Goal: Task Accomplishment & Management: Complete application form

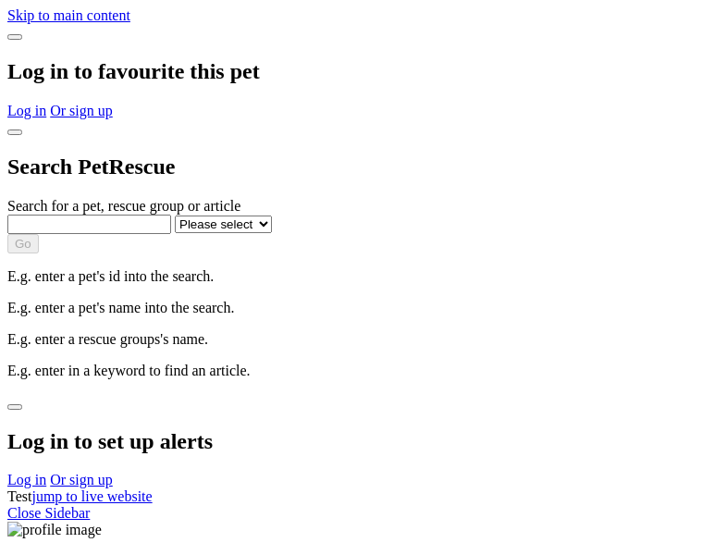
select select
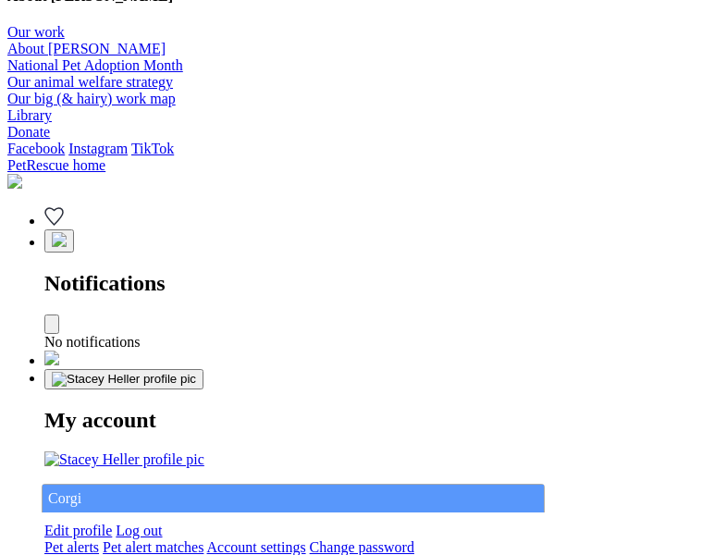
type input "Corgi"
select select "844268919"
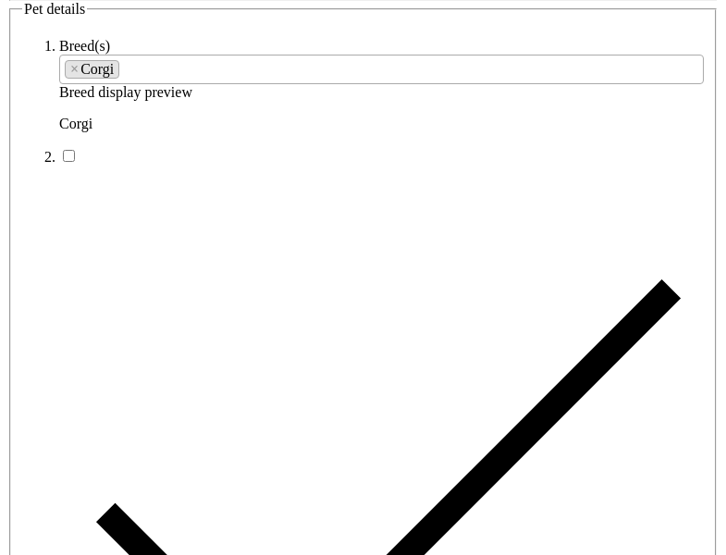
type input "[GEOGRAPHIC_DATA], 3000"
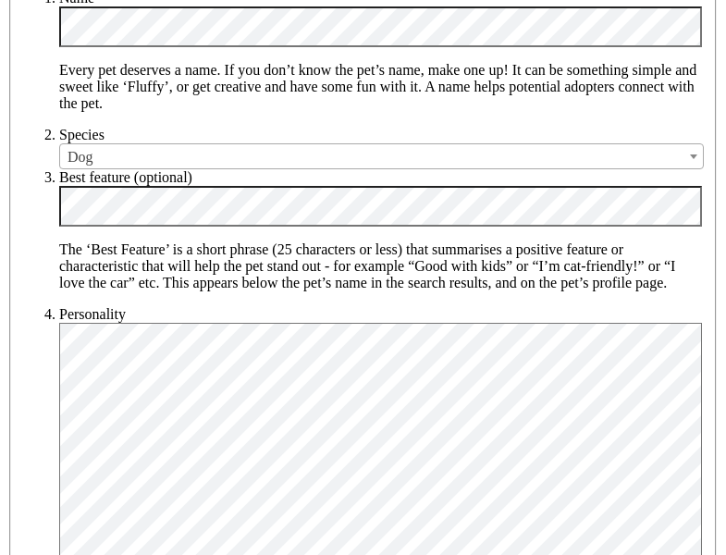
type input "14FEO934M45O193"
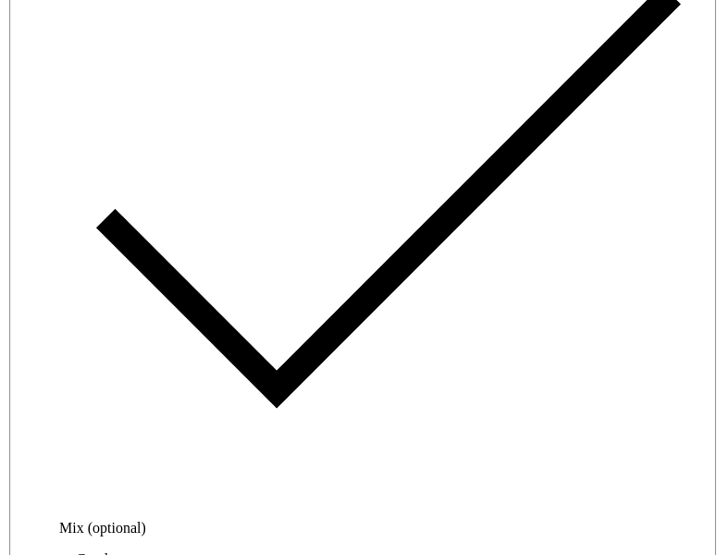
radio input "true"
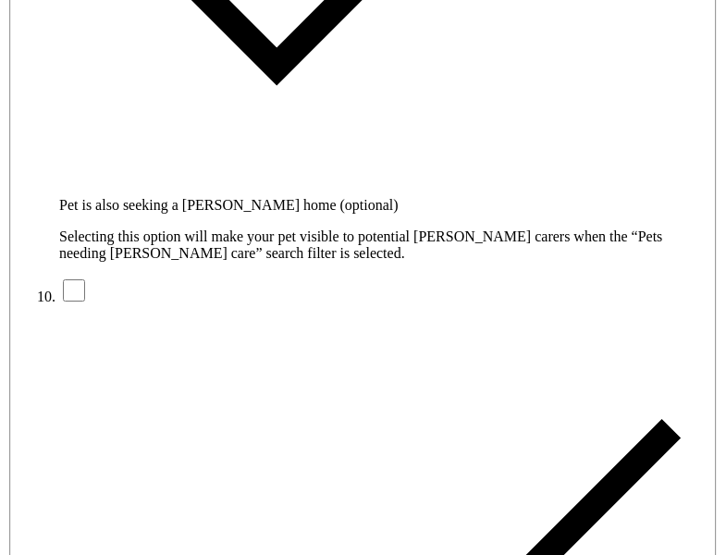
type input "Please wait..."
